Goal: Information Seeking & Learning: Learn about a topic

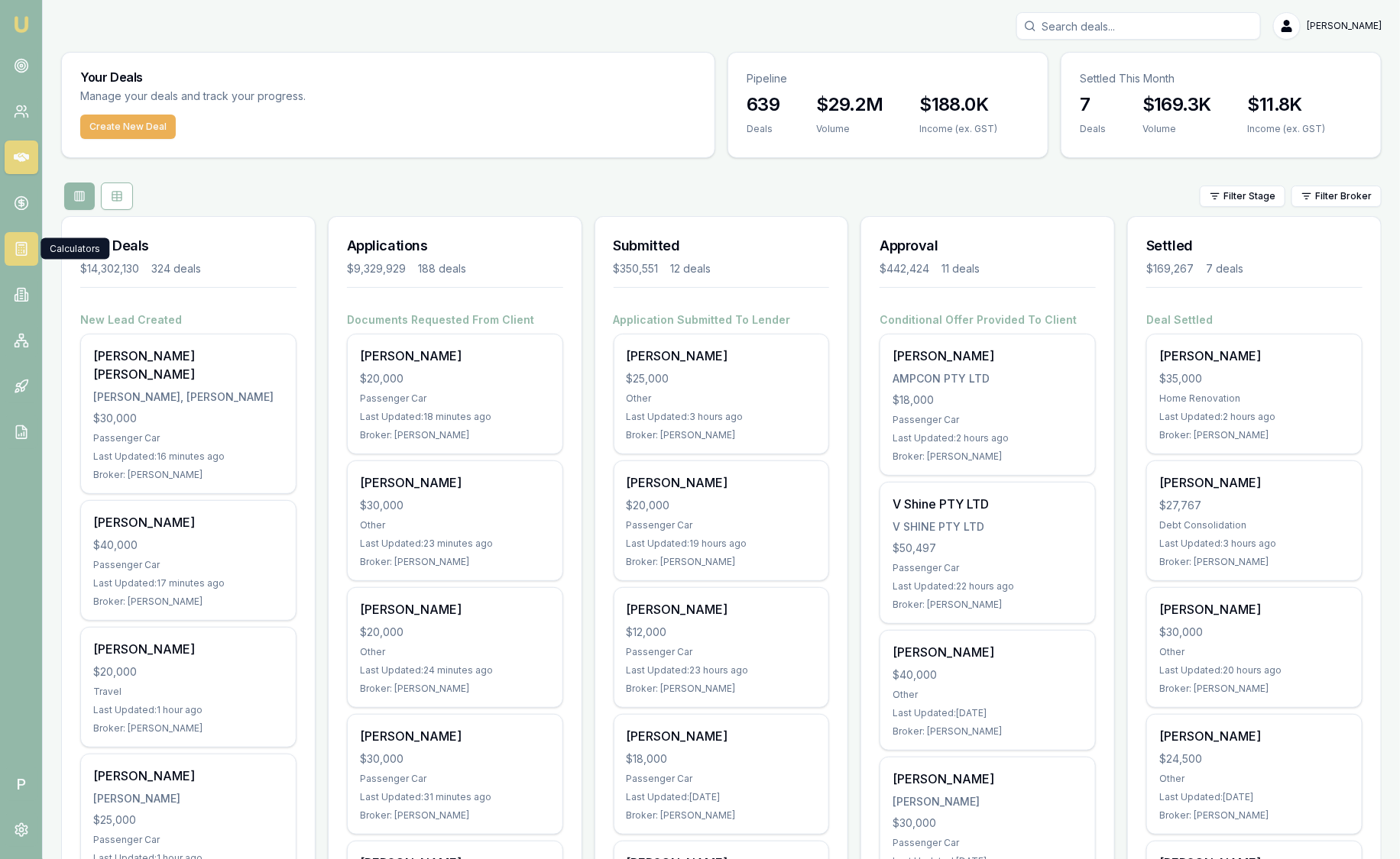
click at [25, 256] on rect at bounding box center [21, 249] width 10 height 13
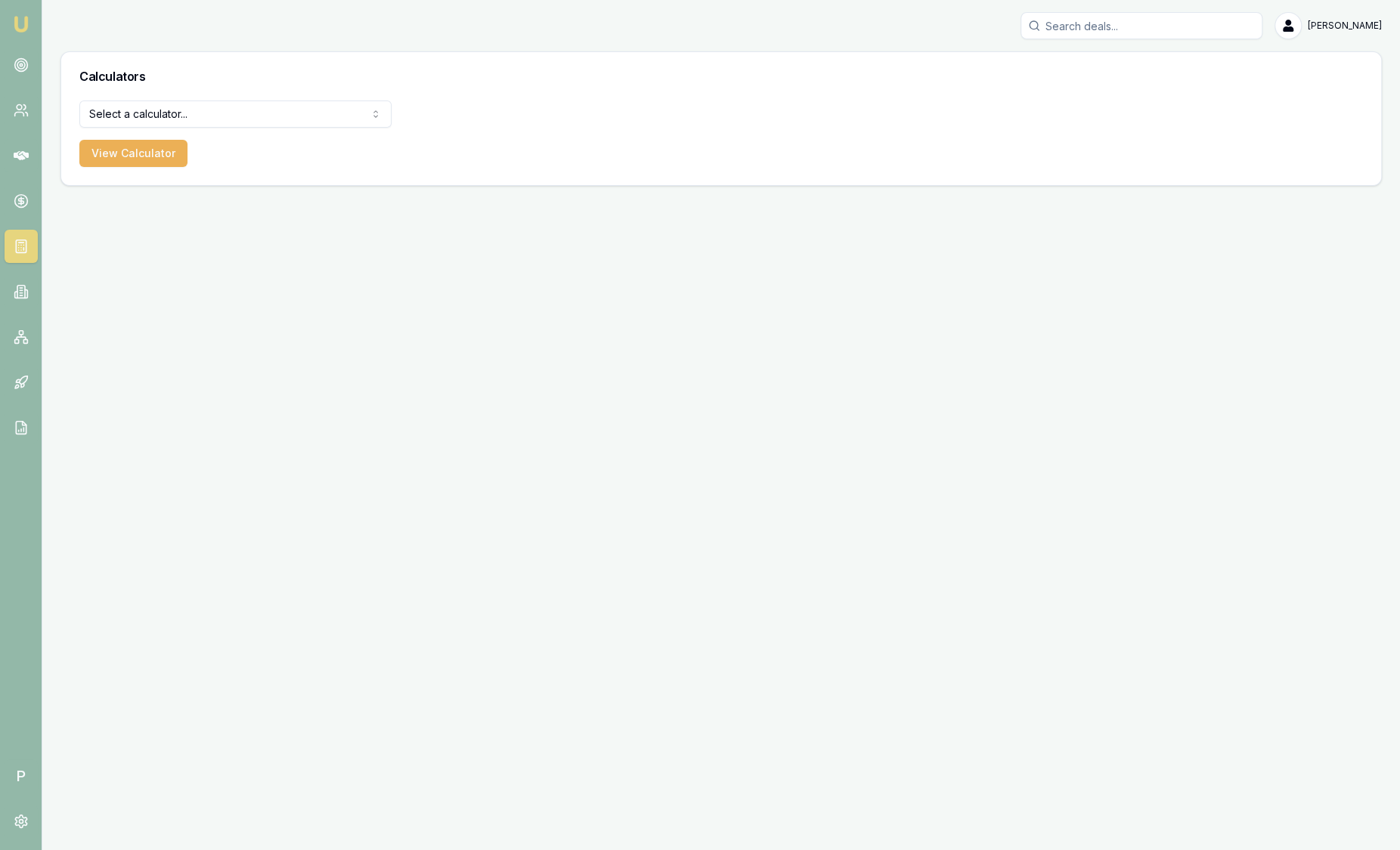
click at [213, 114] on html "Emu Broker P [PERSON_NAME] Toggle Menu Calculators Select a calculator... Finan…" at bounding box center [700, 425] width 1400 height 850
click at [29, 337] on html "Emu Broker P [PERSON_NAME] Toggle Menu Calculators Select a calculator... Finan…" at bounding box center [700, 425] width 1400 height 850
click at [22, 300] on link at bounding box center [21, 292] width 33 height 33
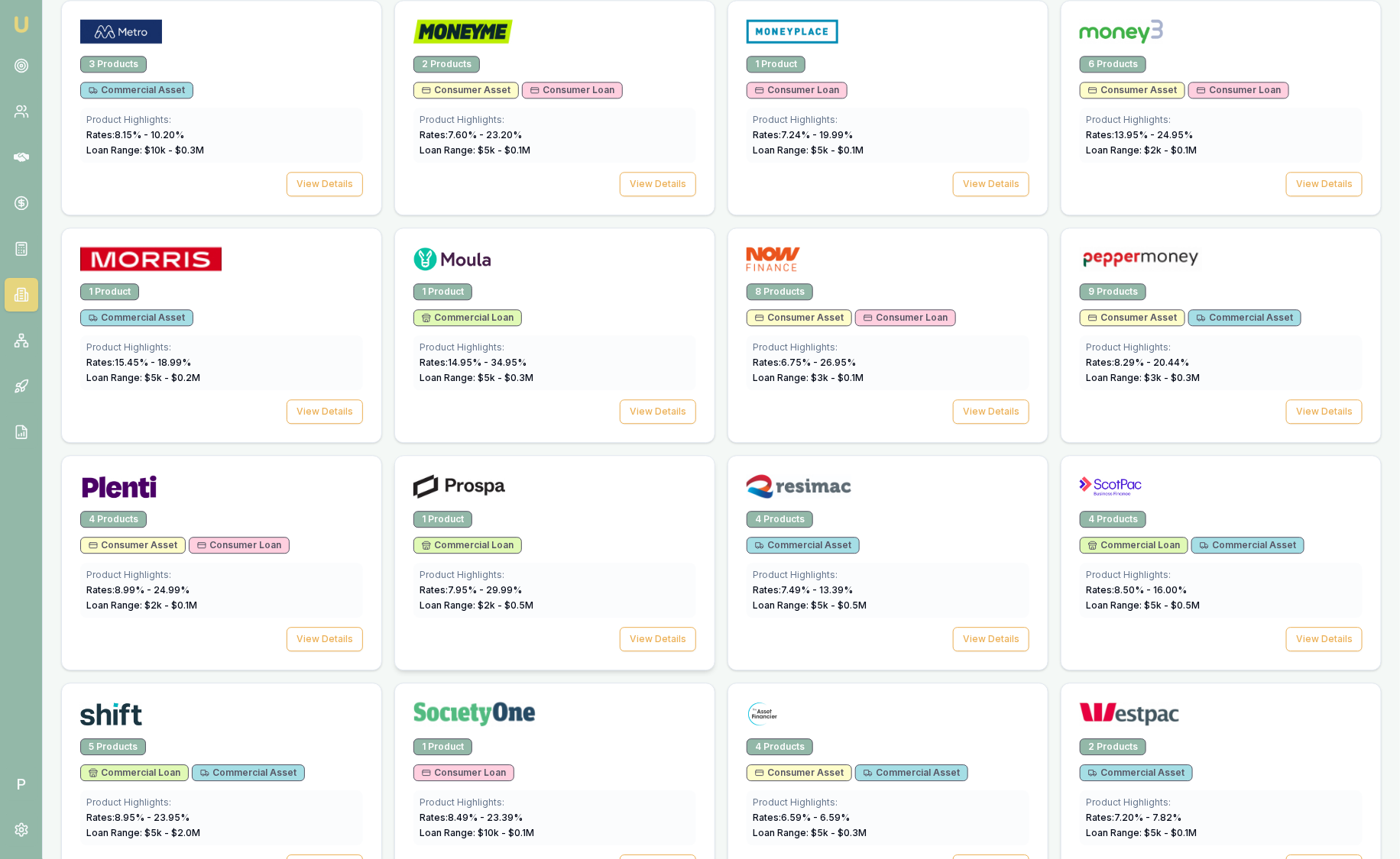
scroll to position [1336, 0]
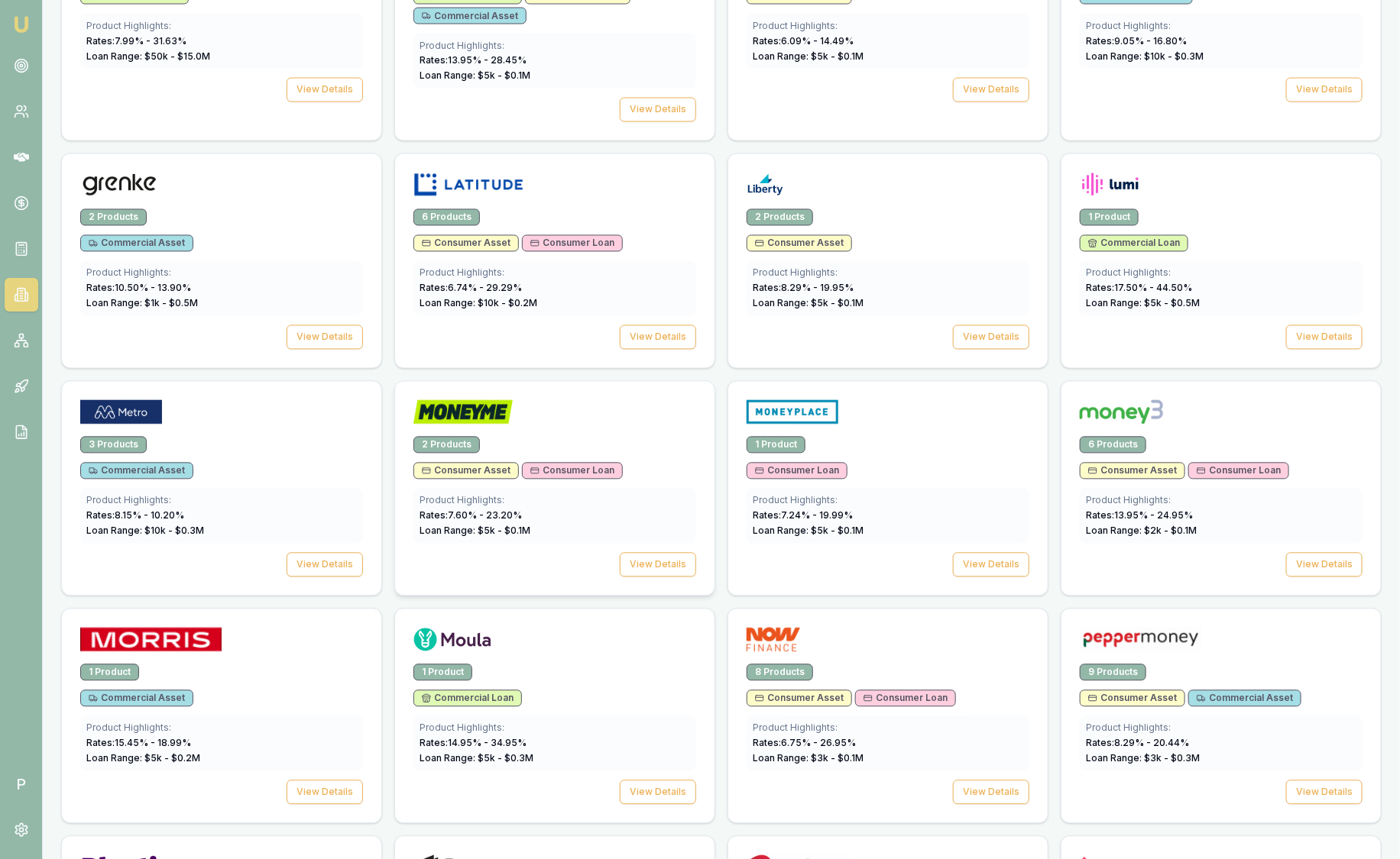
click at [600, 408] on div at bounding box center [554, 415] width 283 height 31
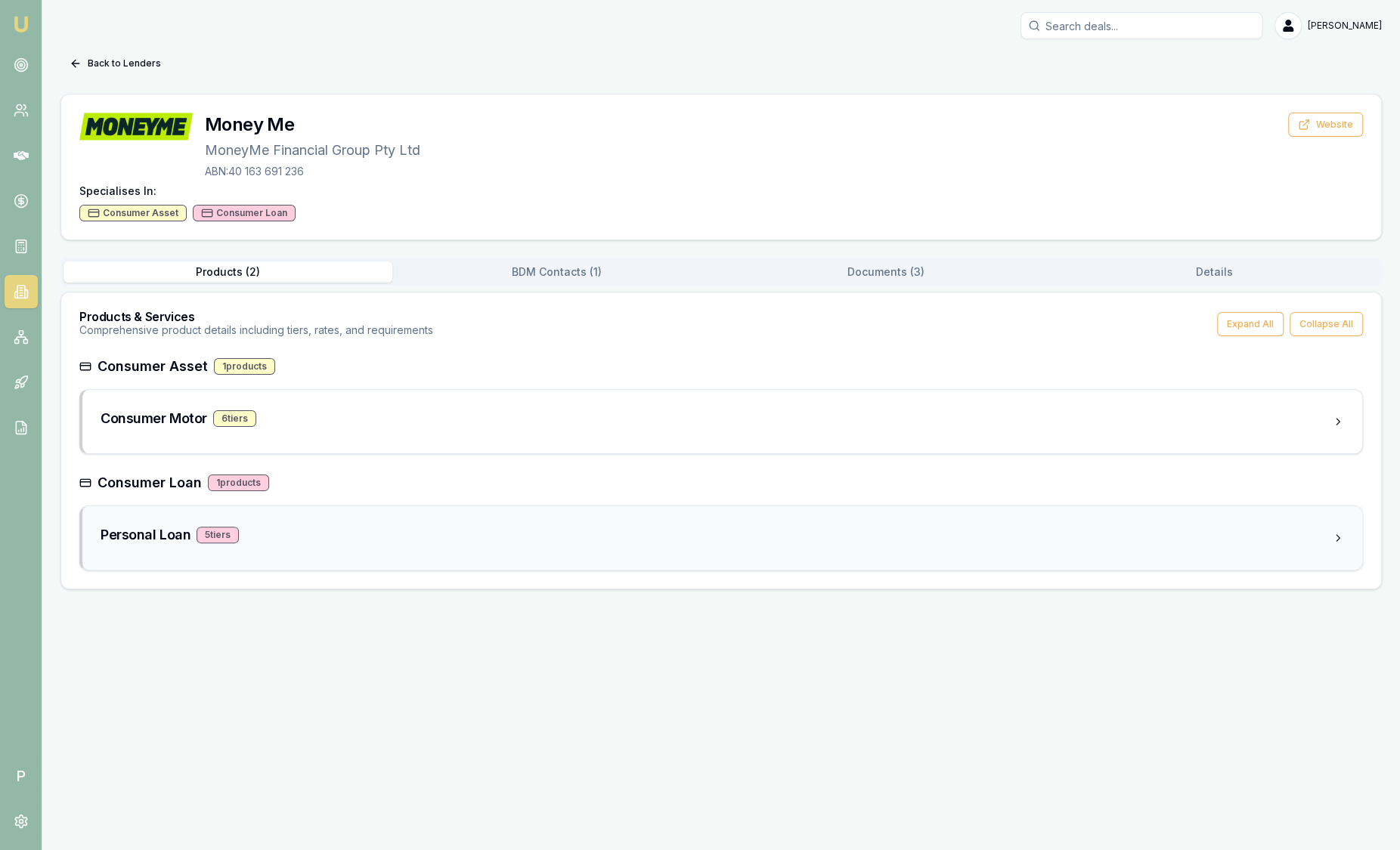
click at [505, 535] on div "Personal Loan 5 tier s" at bounding box center [716, 535] width 1231 height 21
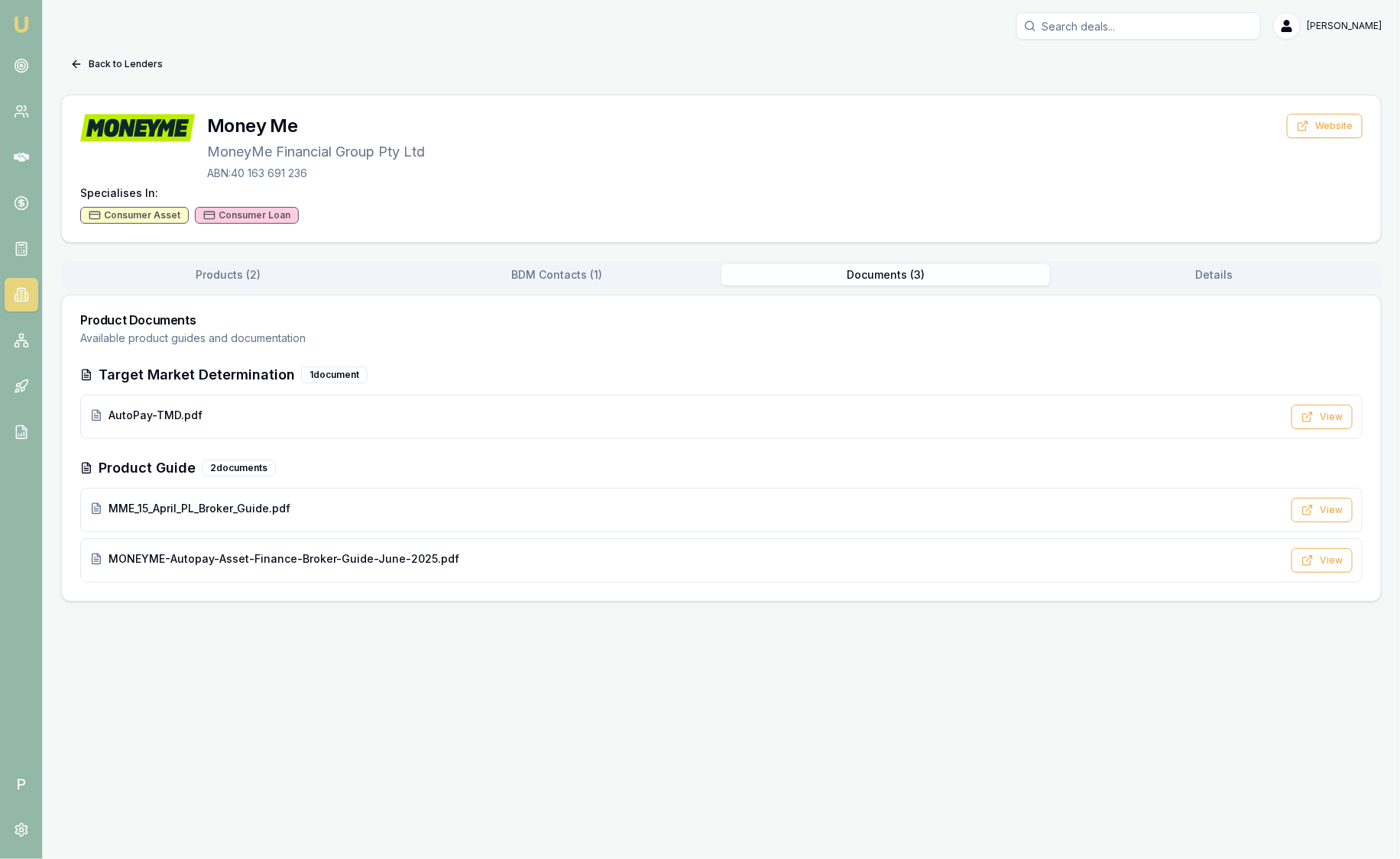
click at [912, 274] on button "Documents ( 3 )" at bounding box center [886, 274] width 328 height 21
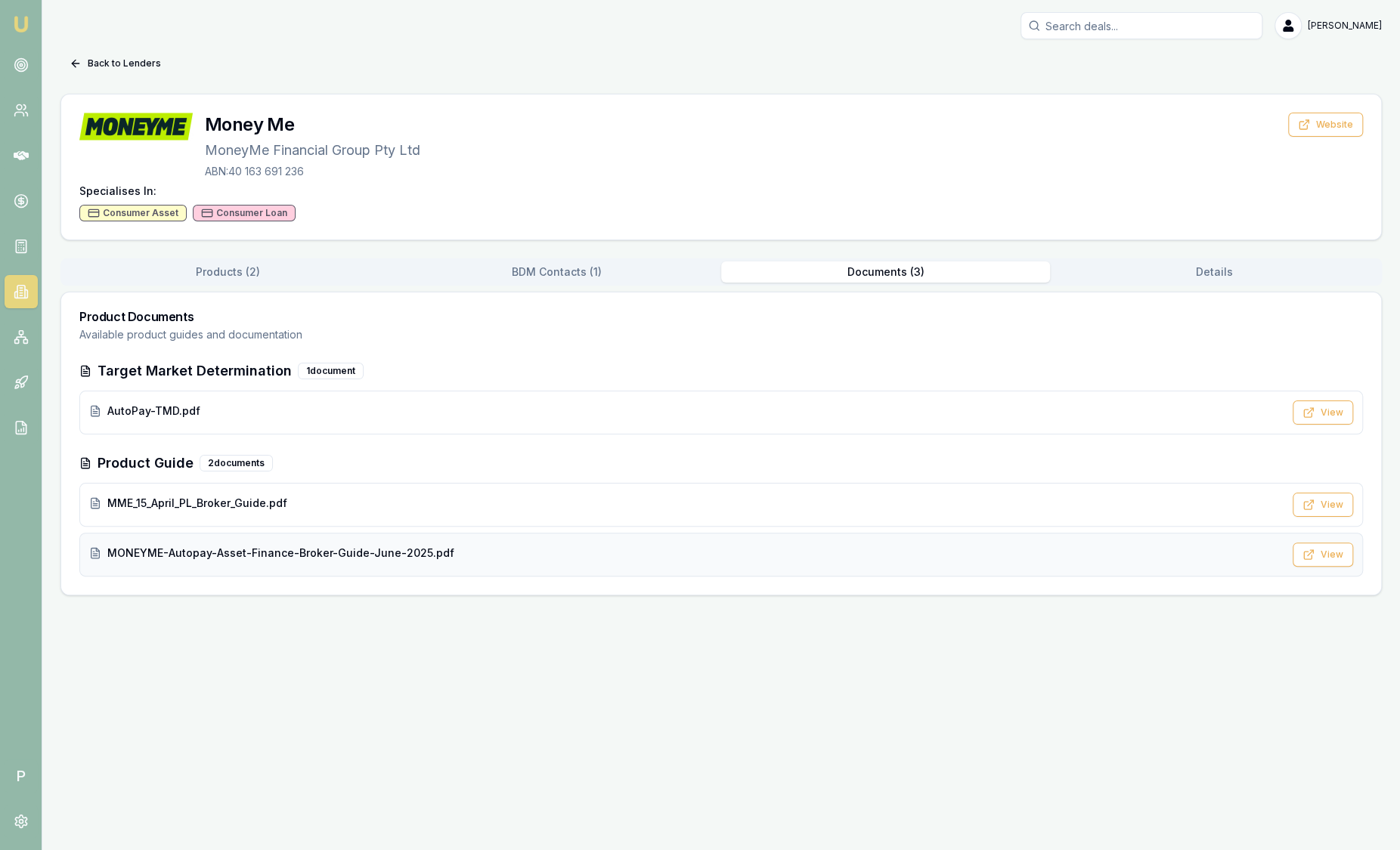
click at [510, 546] on div "MONEYME-Autopay-Asset-Finance-Broker-Guide-June-2025.pdf" at bounding box center [686, 553] width 1195 height 15
click at [322, 410] on div "AutoPay-TMD.pdf" at bounding box center [686, 411] width 1195 height 15
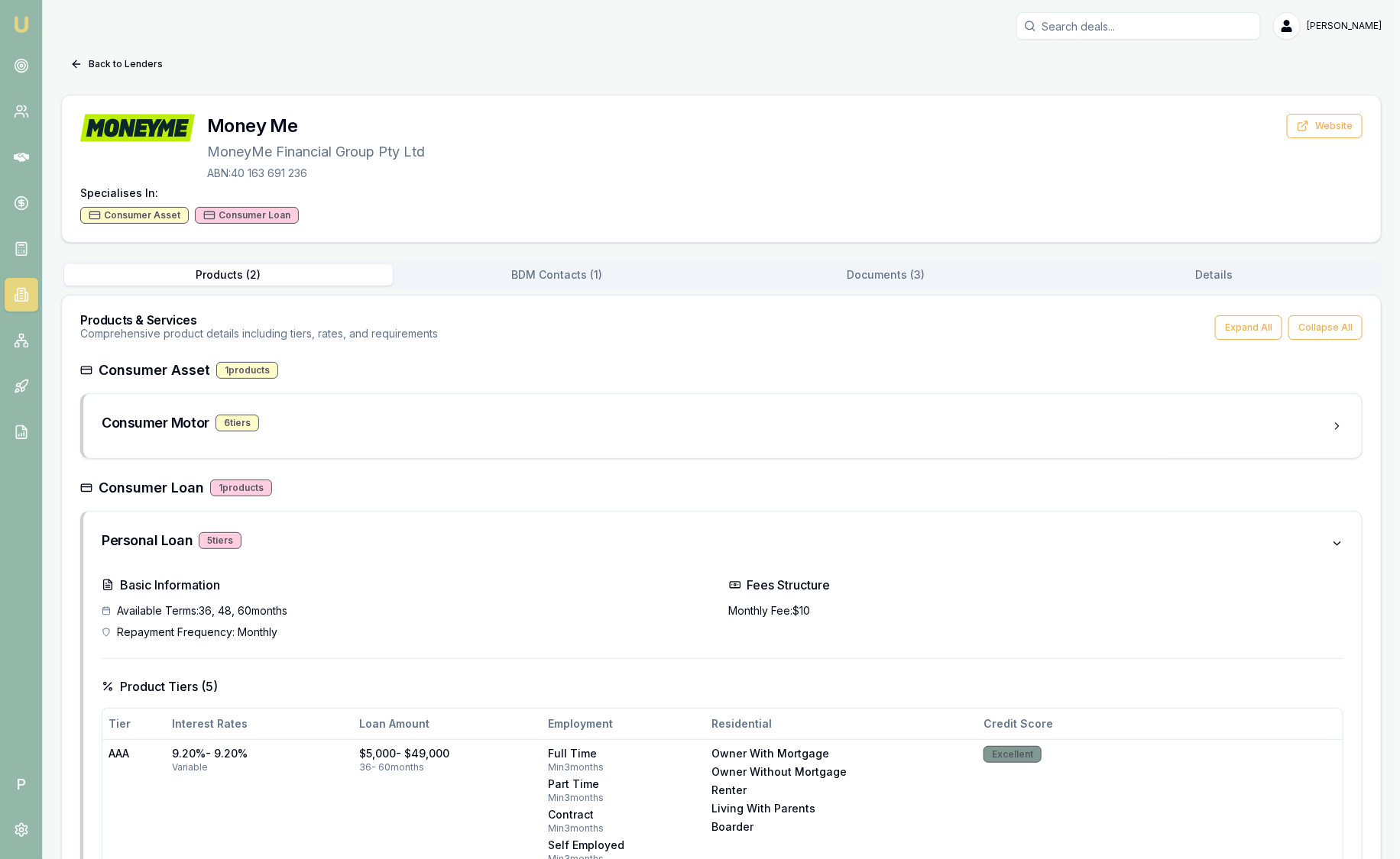
click at [239, 280] on button "Products ( 2 )" at bounding box center [228, 274] width 328 height 21
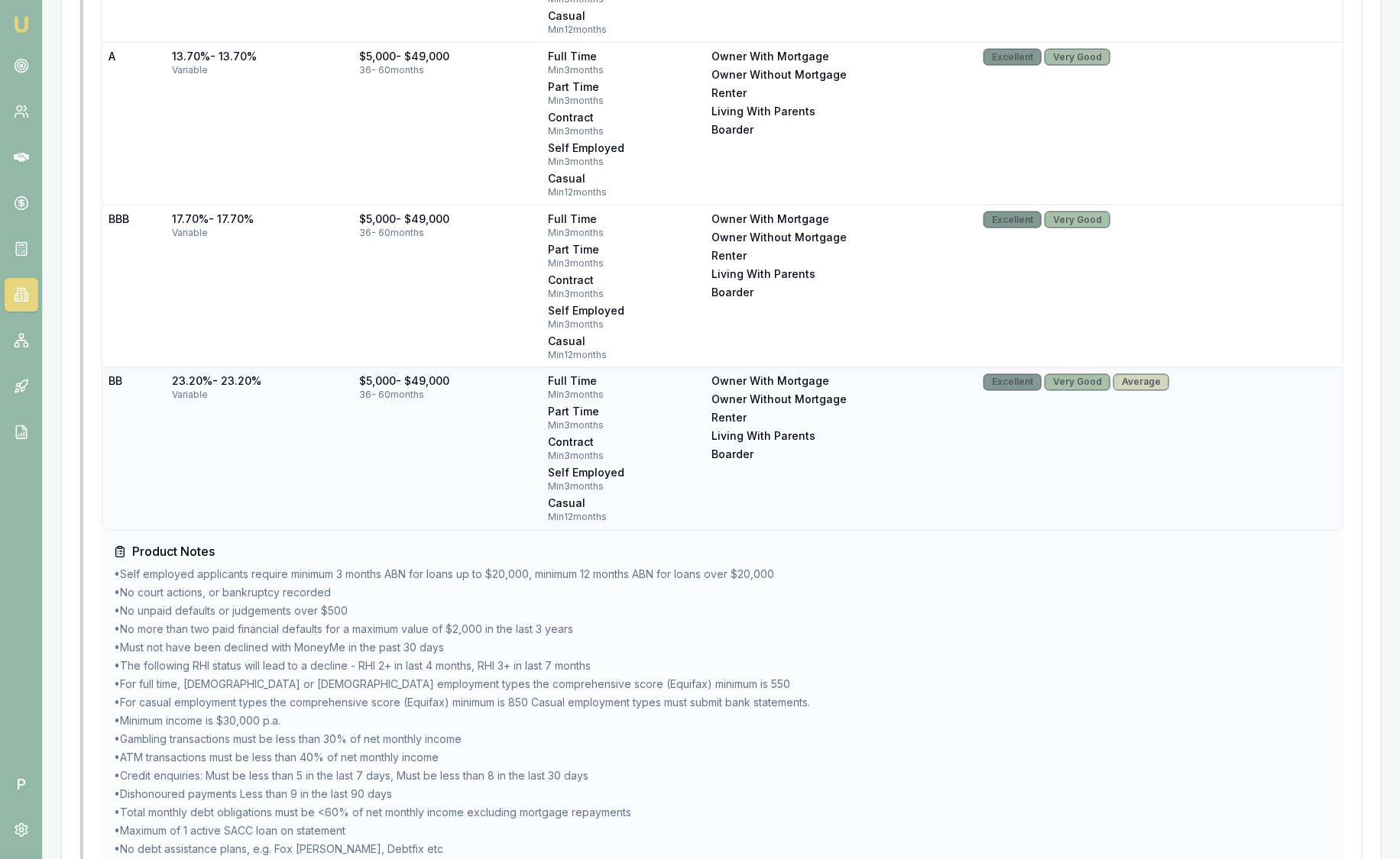
scroll to position [1117, 0]
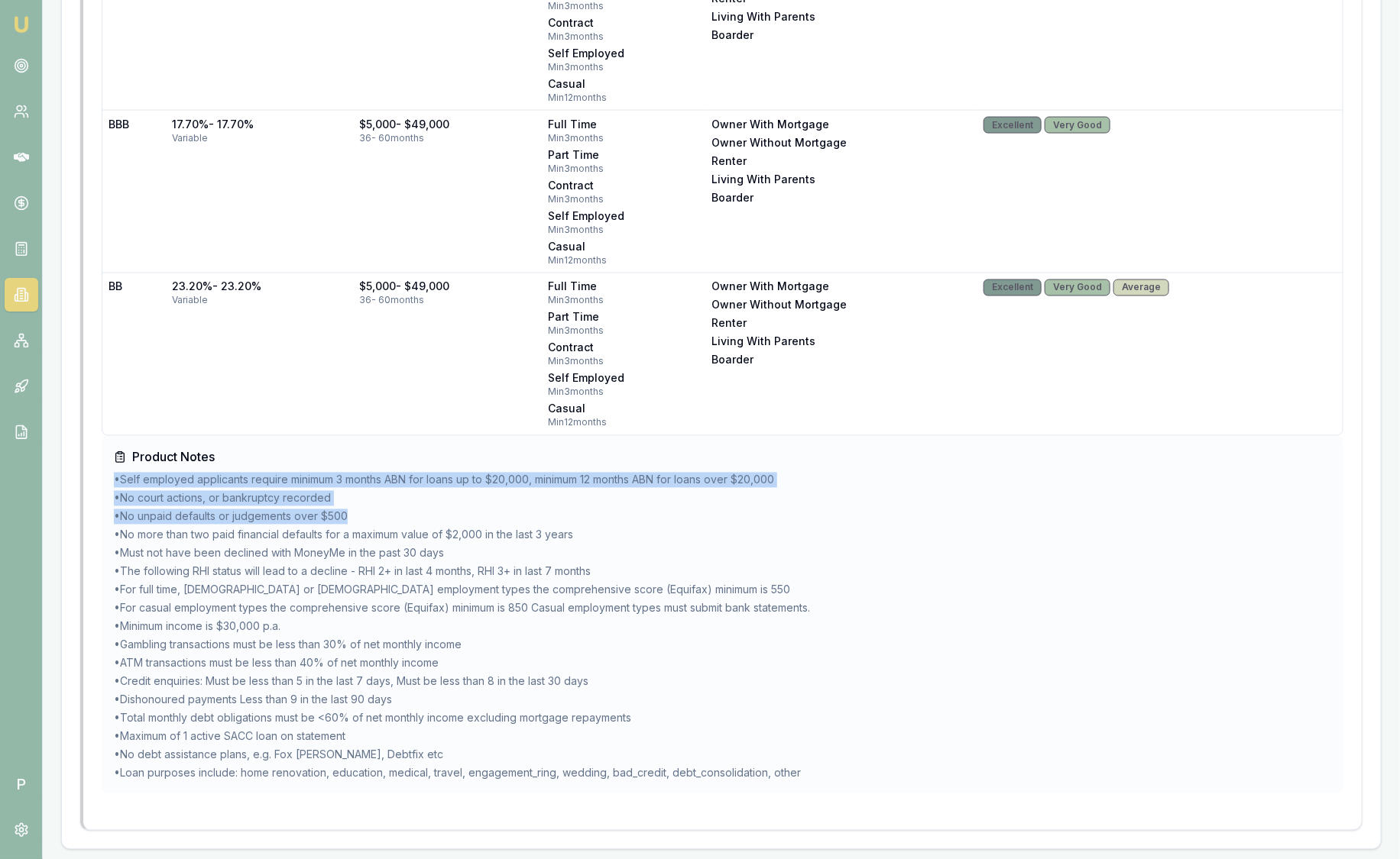
drag, startPoint x: 369, startPoint y: 504, endPoint x: 113, endPoint y: 480, distance: 257.1
click at [113, 480] on div "Product Notes • Self employed applicants require minimum 3 months ABN for loans…" at bounding box center [722, 614] width 1241 height 357
click at [393, 510] on li "• No unpaid defaults or judgements over $500" at bounding box center [722, 517] width 1217 height 15
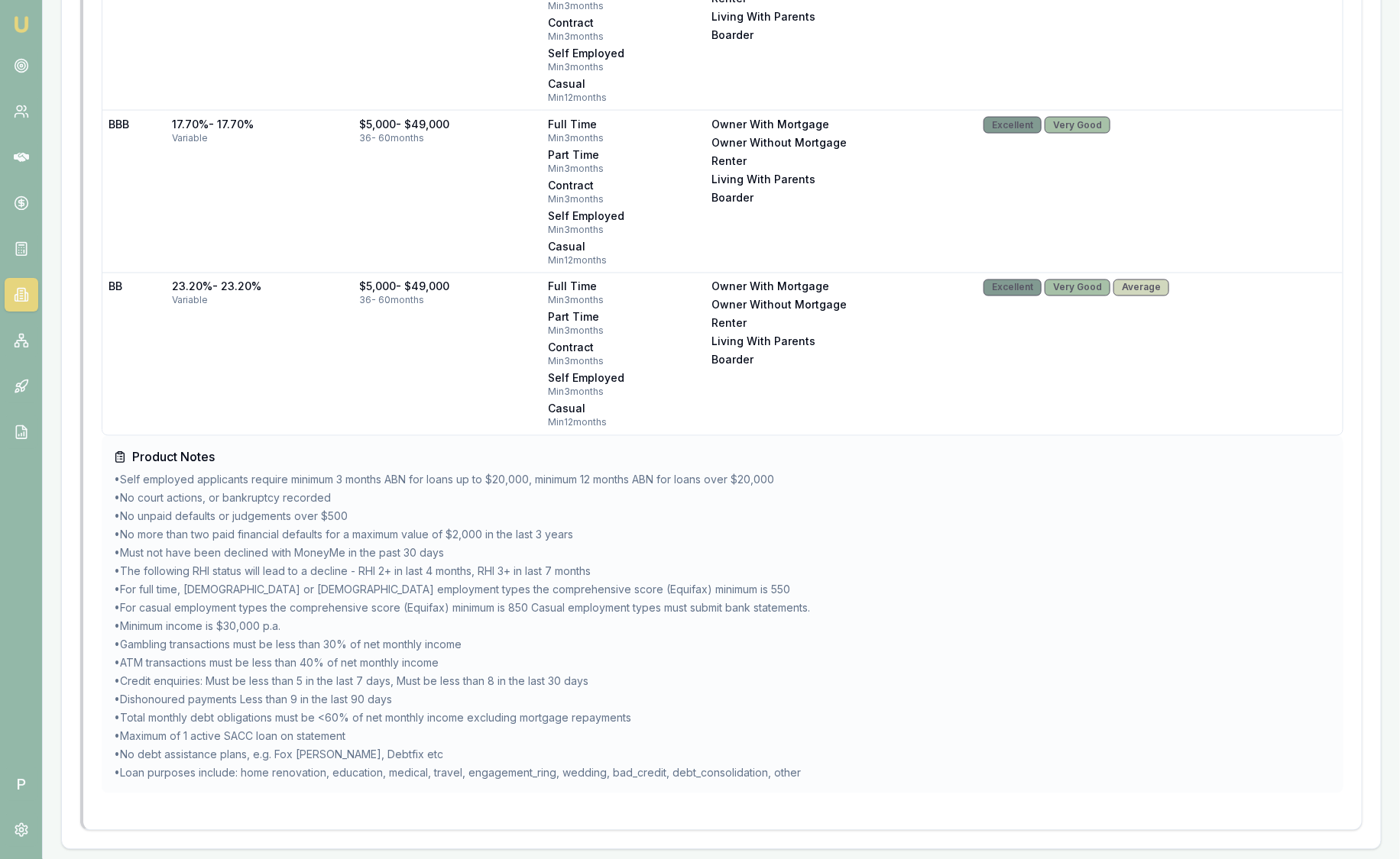
click at [389, 510] on li "• No unpaid defaults or judgements over $500" at bounding box center [722, 517] width 1217 height 15
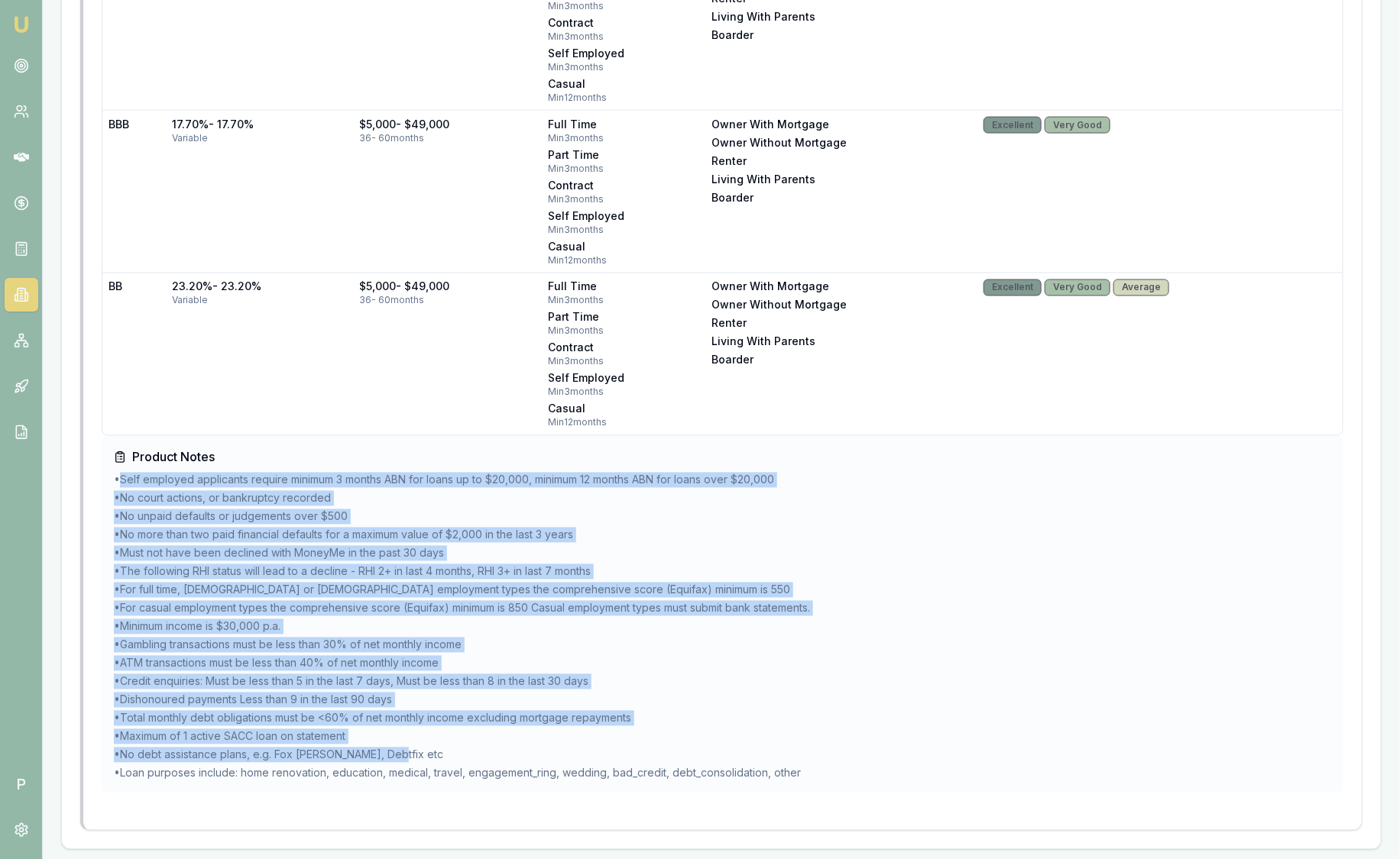
drag, startPoint x: 412, startPoint y: 746, endPoint x: 117, endPoint y: 475, distance: 400.6
click at [117, 475] on ul "• Self employed applicants require minimum 3 months ABN for loans up to $20,000…" at bounding box center [722, 627] width 1217 height 308
drag, startPoint x: 117, startPoint y: 475, endPoint x: 188, endPoint y: 564, distance: 113.9
click at [118, 491] on li "• No court actions, or bankruptcy recorded" at bounding box center [722, 498] width 1217 height 15
click at [349, 718] on li "• Total monthly debt obligations must be <60% of net monthly income excluding m…" at bounding box center [722, 718] width 1217 height 15
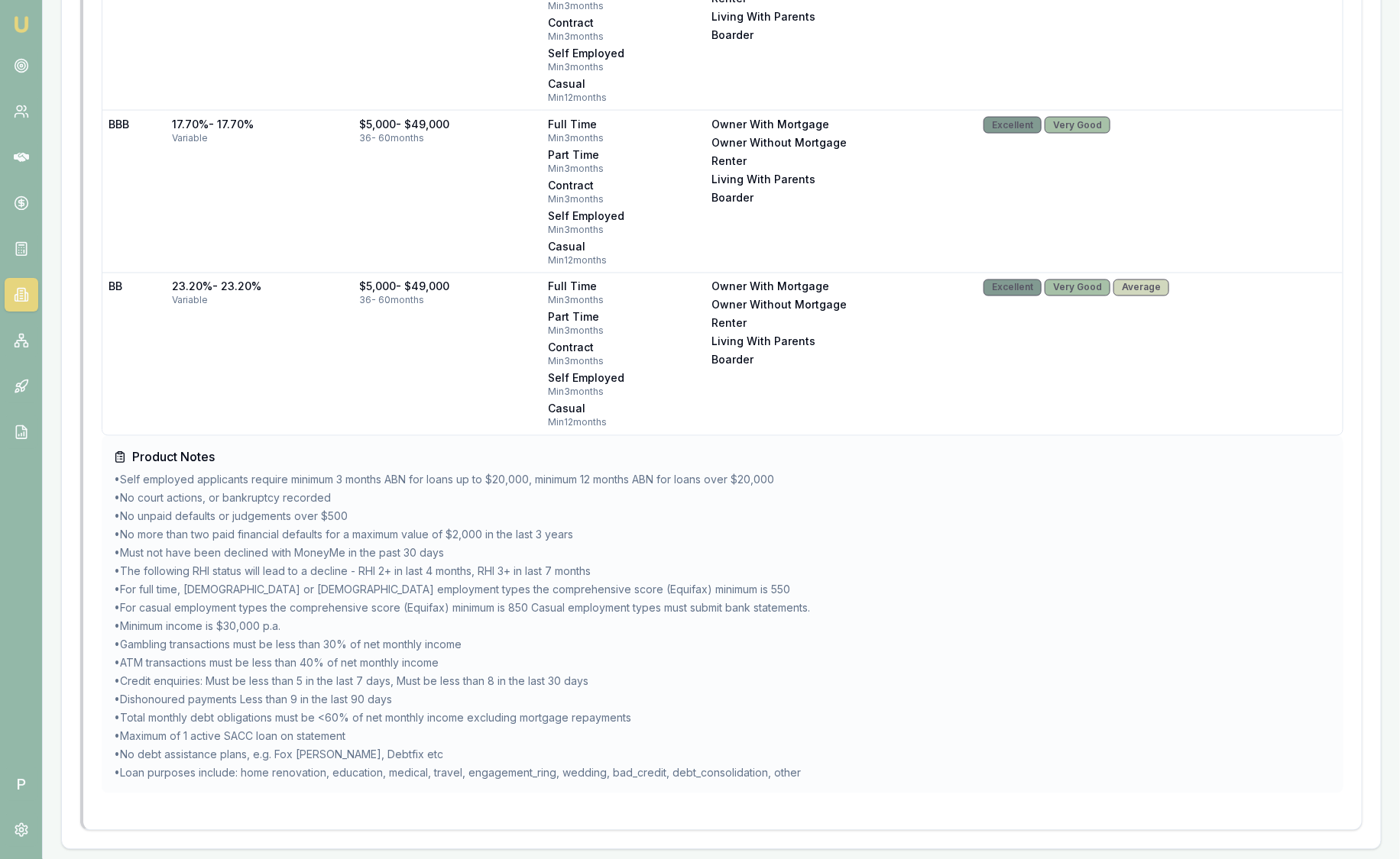
click at [415, 733] on li "• Maximum of 1 active SACC loan on statement" at bounding box center [722, 736] width 1217 height 15
click at [411, 756] on li "• No debt assistance plans, e.g. Fox [PERSON_NAME], Debtfix etc" at bounding box center [722, 754] width 1217 height 15
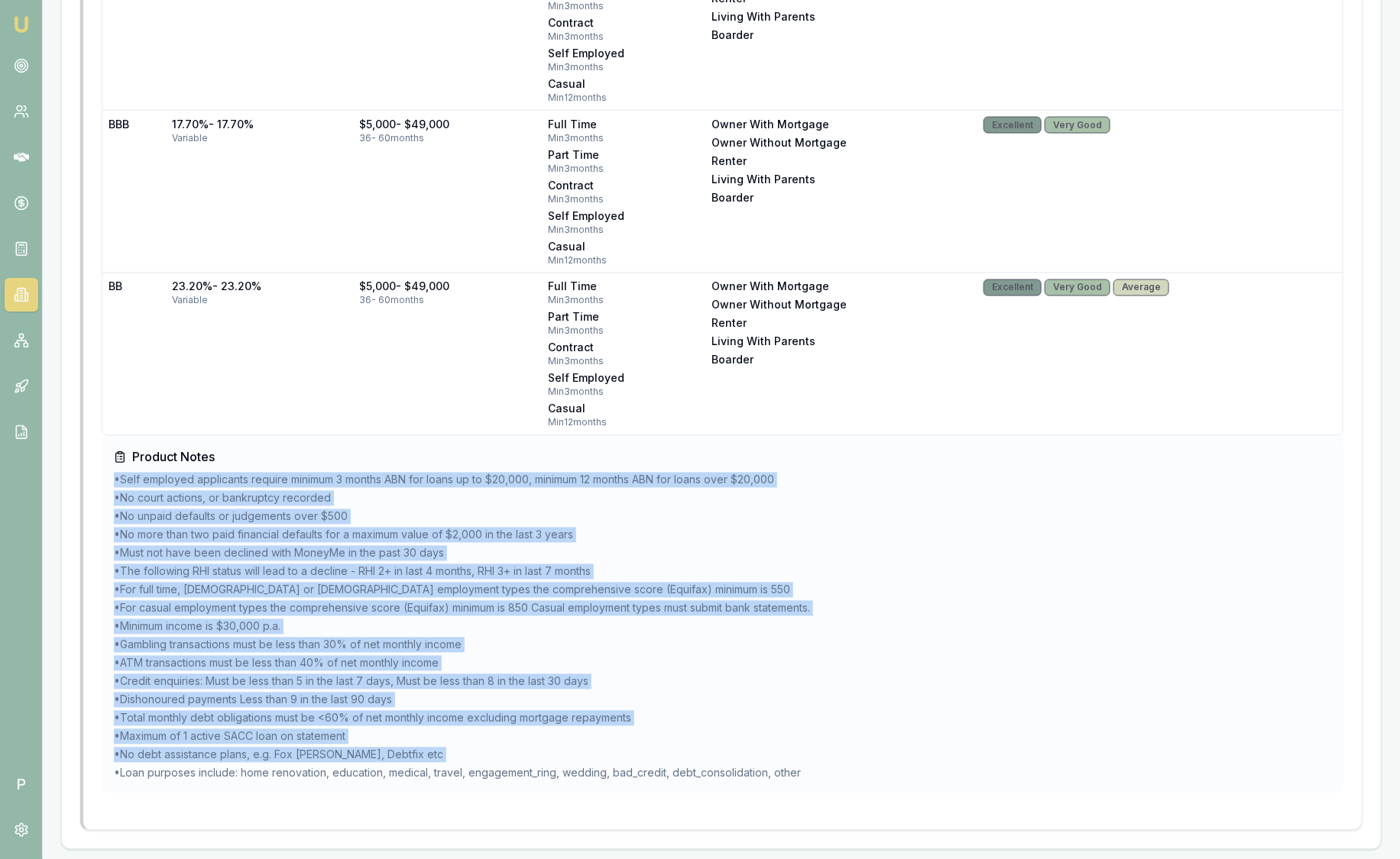
drag, startPoint x: 411, startPoint y: 756, endPoint x: 114, endPoint y: 480, distance: 405.4
click at [114, 480] on ul "• Self employed applicants require minimum 3 months ABN for loans up to $20,000…" at bounding box center [722, 627] width 1217 height 308
drag, startPoint x: 114, startPoint y: 480, endPoint x: 384, endPoint y: 675, distance: 333.1
click at [384, 675] on li "• Credit enquiries: Must be less than 5 in the last 7 days, Must be less than 8…" at bounding box center [722, 681] width 1217 height 15
drag, startPoint x: 598, startPoint y: 718, endPoint x: 559, endPoint y: 736, distance: 43.0
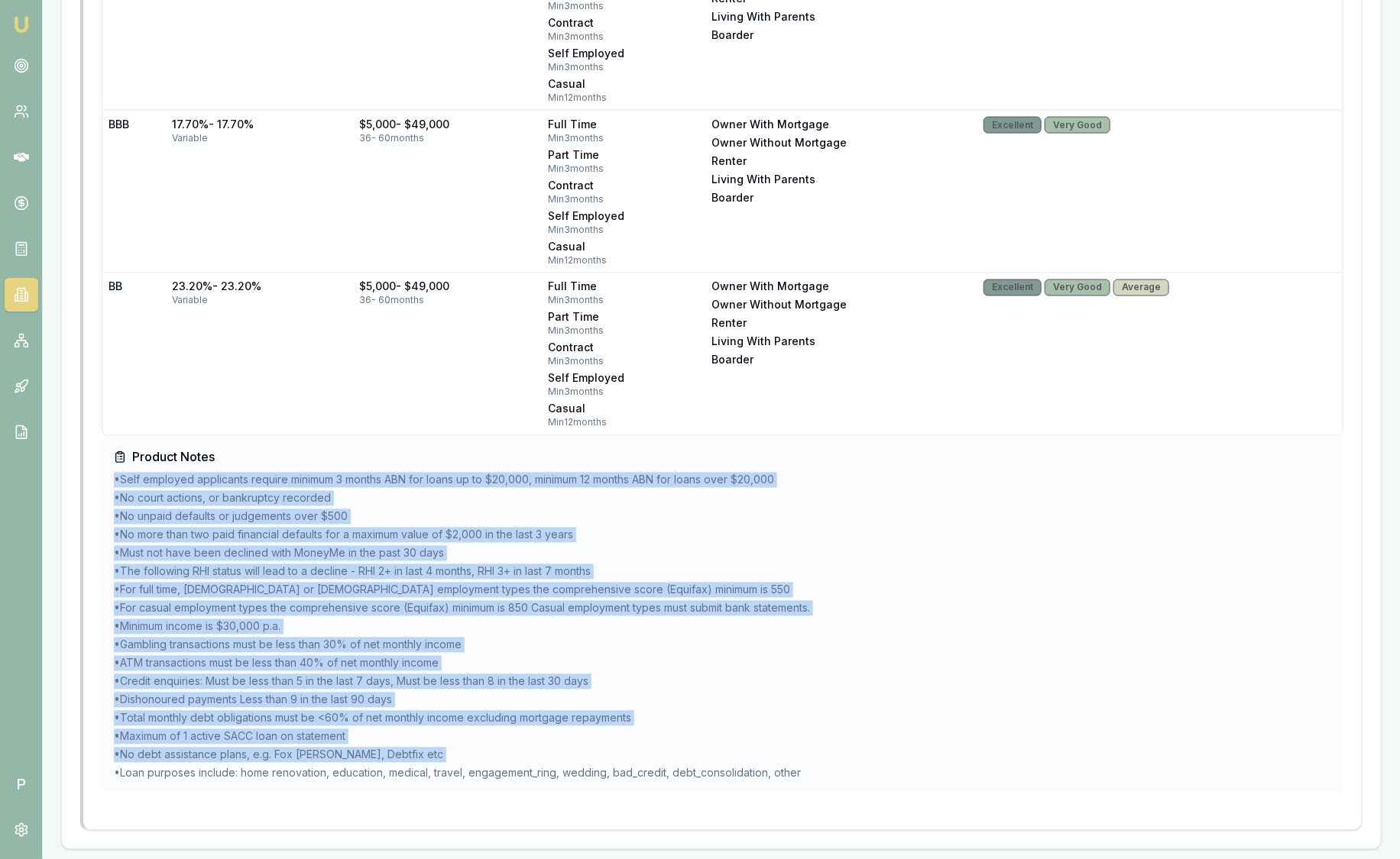
click at [596, 718] on li "• Total monthly debt obligations must be <60% of net monthly income excluding m…" at bounding box center [722, 718] width 1217 height 15
click at [460, 752] on li "• No debt assistance plans, e.g. Fox [PERSON_NAME], Debtfix etc" at bounding box center [722, 754] width 1217 height 15
drag, startPoint x: 423, startPoint y: 750, endPoint x: 105, endPoint y: 454, distance: 434.4
click at [105, 454] on div "Product Notes • Self employed applicants require minimum 3 months ABN for loans…" at bounding box center [722, 614] width 1241 height 357
click at [411, 548] on li "• Must not have been declined with MoneyMe in the past 30 days" at bounding box center [722, 553] width 1217 height 15
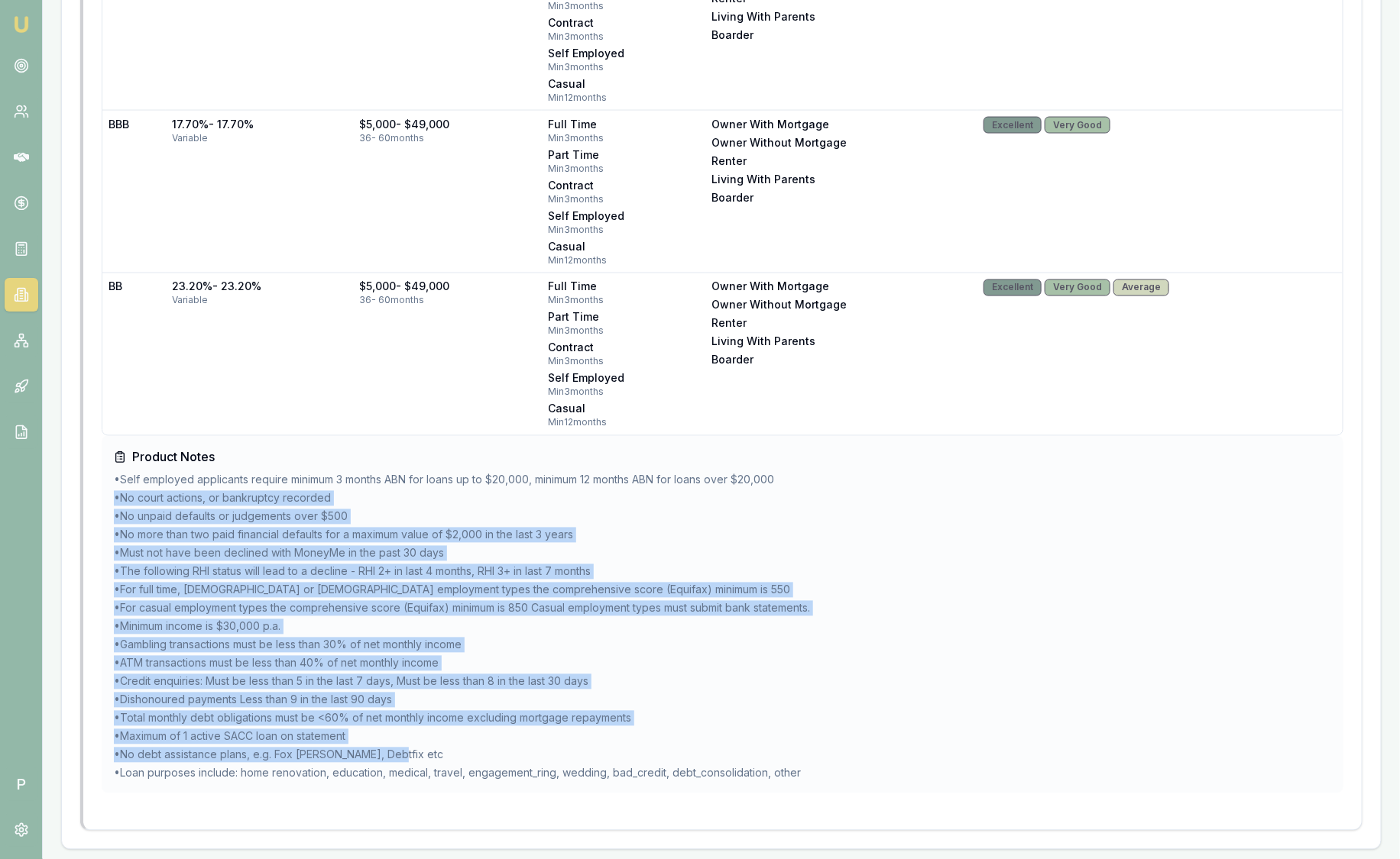
drag, startPoint x: 416, startPoint y: 749, endPoint x: 92, endPoint y: 487, distance: 416.7
click at [92, 487] on div "Basic Information Available Terms: 36, 48, 60 months Repayment Frequency: Month…" at bounding box center [722, 144] width 1278 height 1372
click at [374, 498] on li "• No court actions, or bankruptcy recorded" at bounding box center [722, 498] width 1217 height 15
click at [419, 574] on li "• The following RHI status will lead to a decline - RHI 2+ in last 4 months, RH…" at bounding box center [722, 571] width 1217 height 15
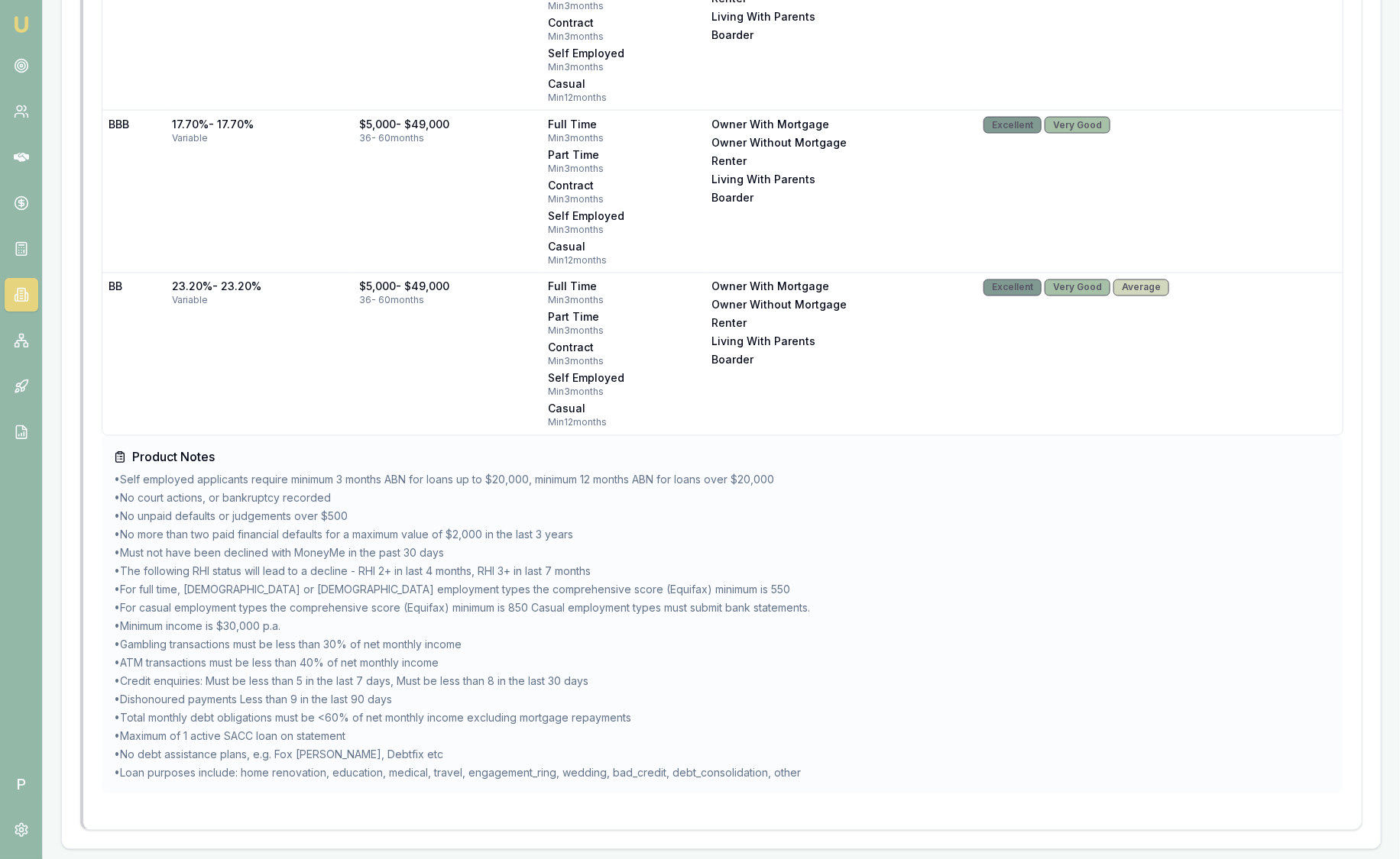
click at [430, 627] on li "• Minimum income is $30,000 p.a." at bounding box center [722, 627] width 1217 height 15
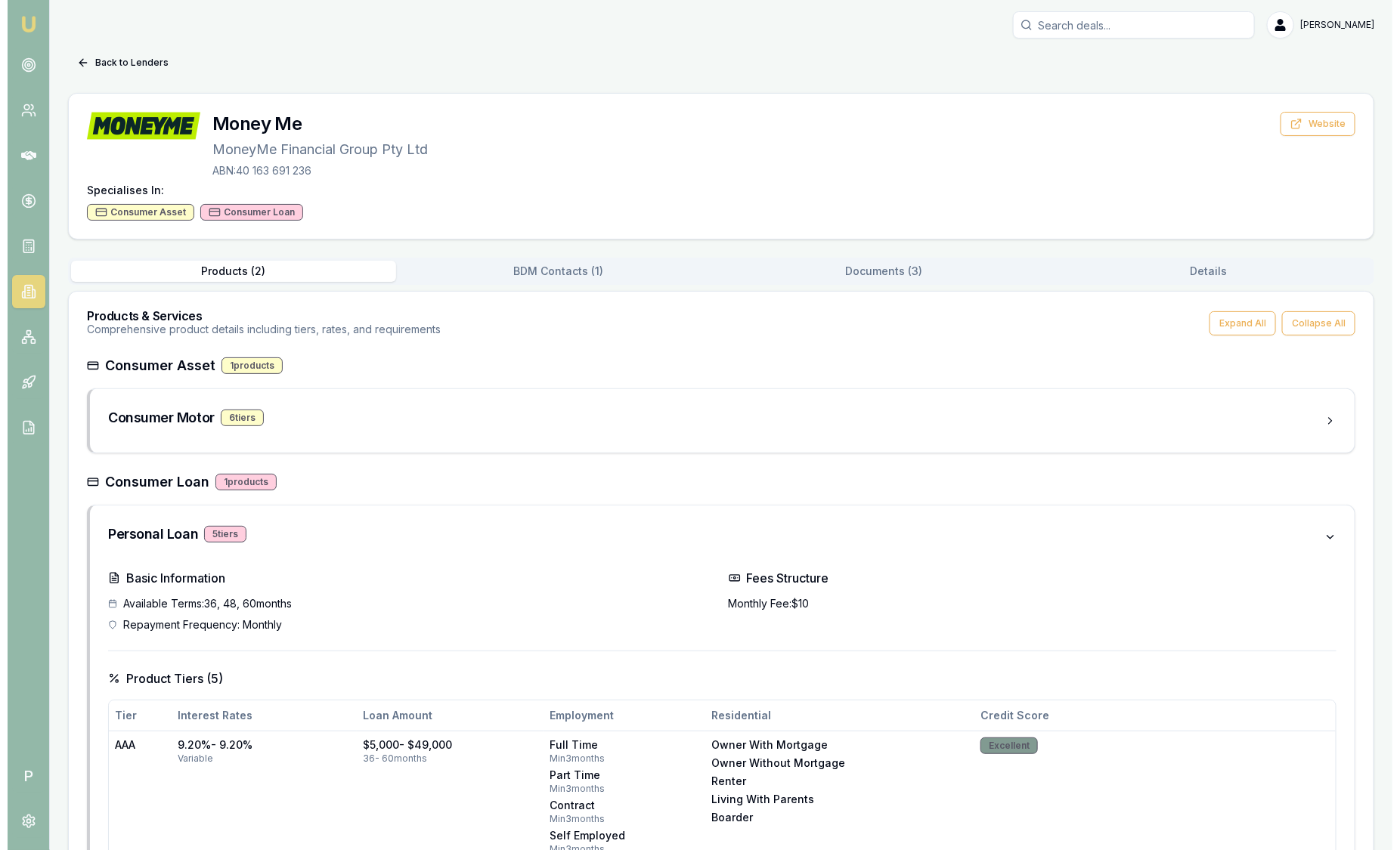
scroll to position [0, 0]
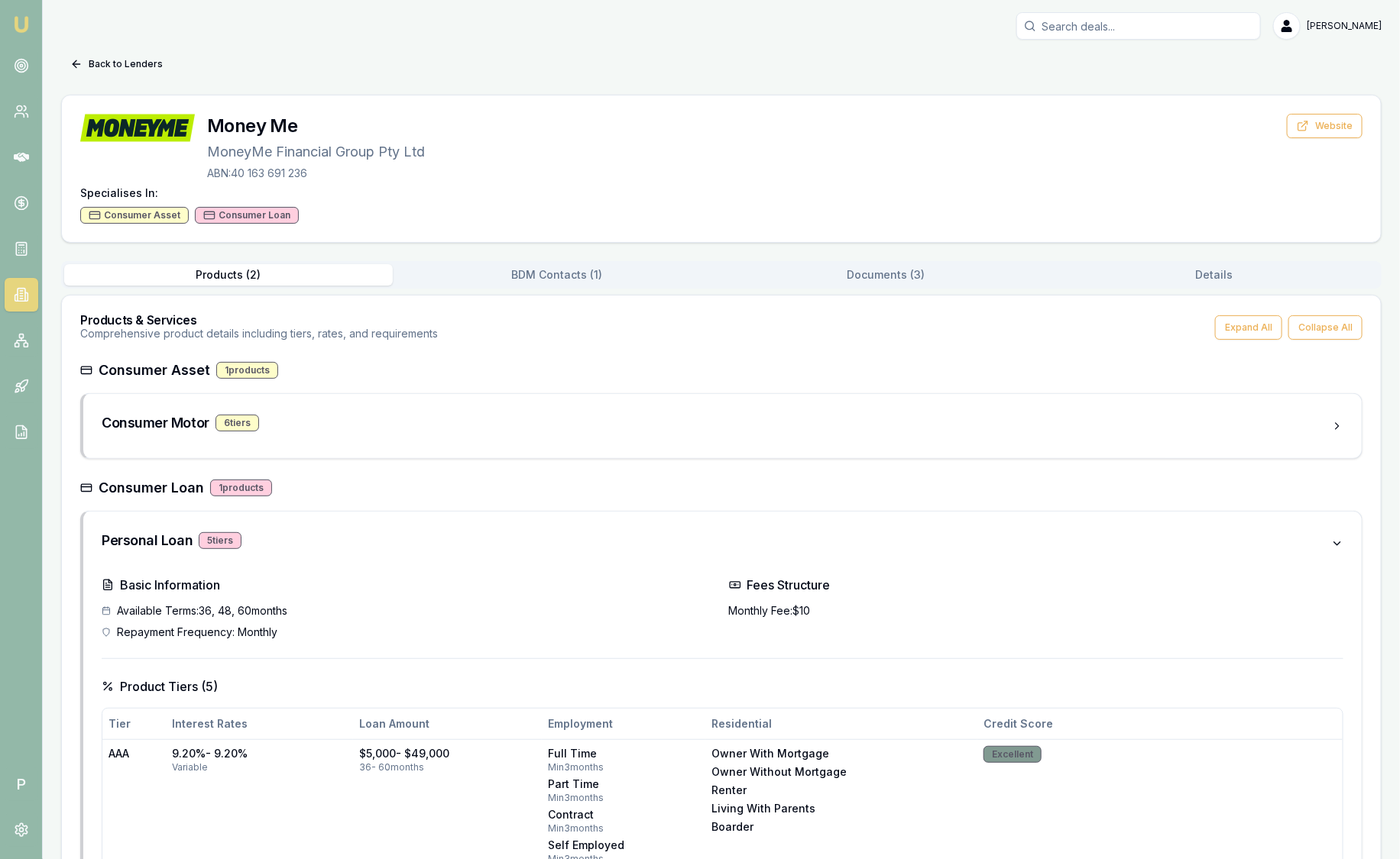
click at [576, 276] on button "BDM Contacts ( 1 )" at bounding box center [557, 274] width 328 height 21
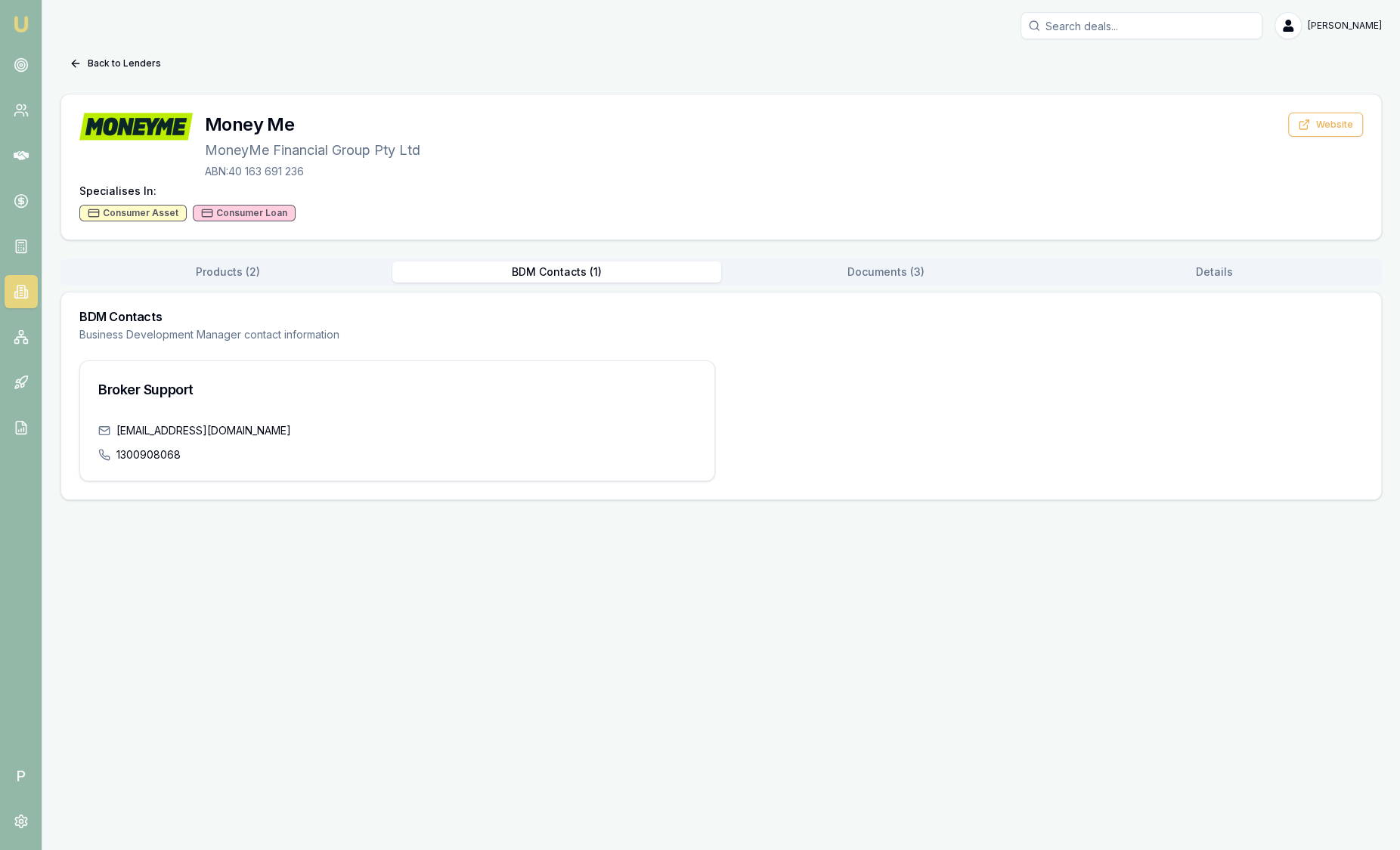
click at [288, 274] on button "Products ( 2 )" at bounding box center [227, 271] width 329 height 21
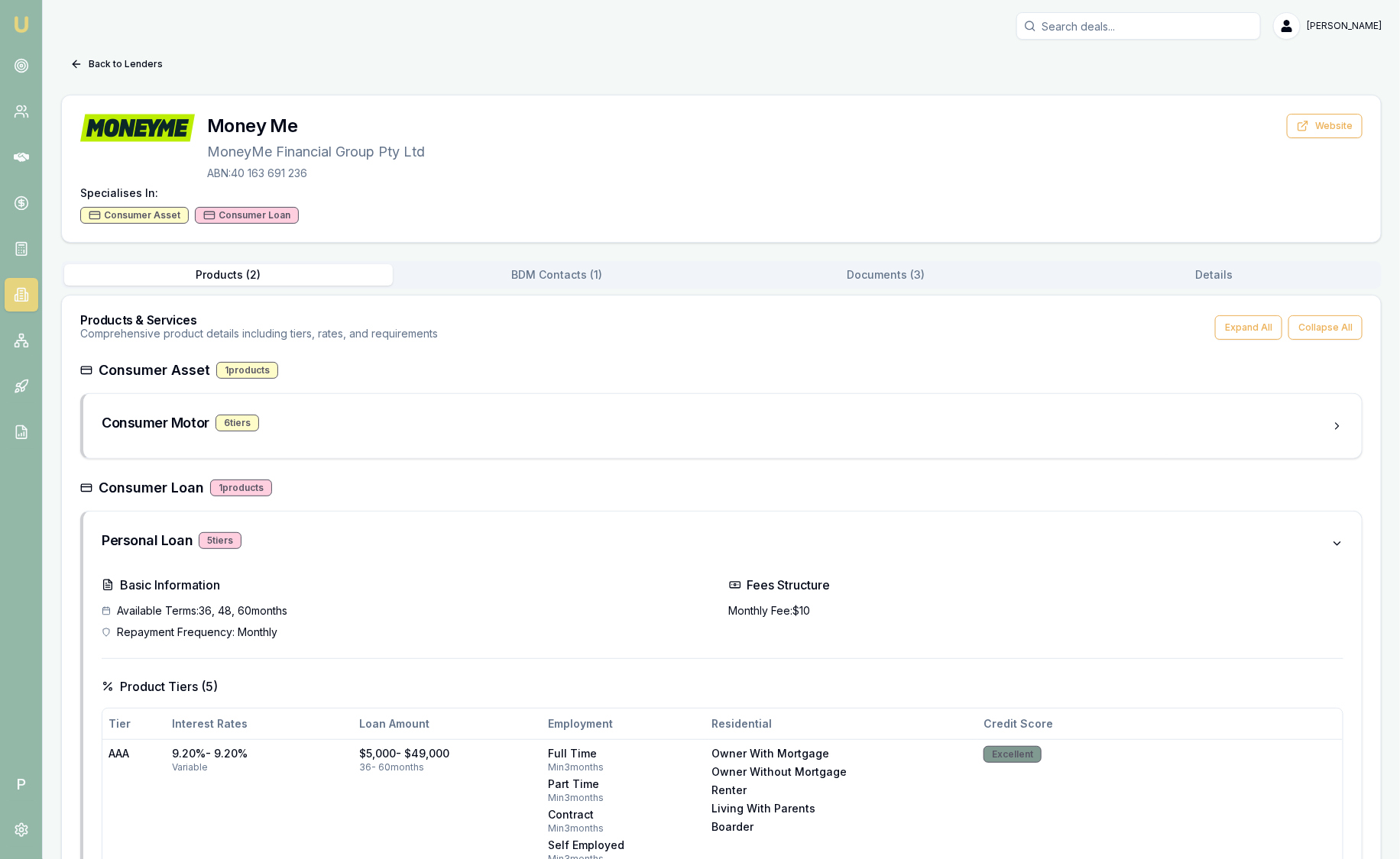
click at [880, 281] on button "Documents ( 3 )" at bounding box center [886, 274] width 328 height 21
